Goal: Task Accomplishment & Management: Manage account settings

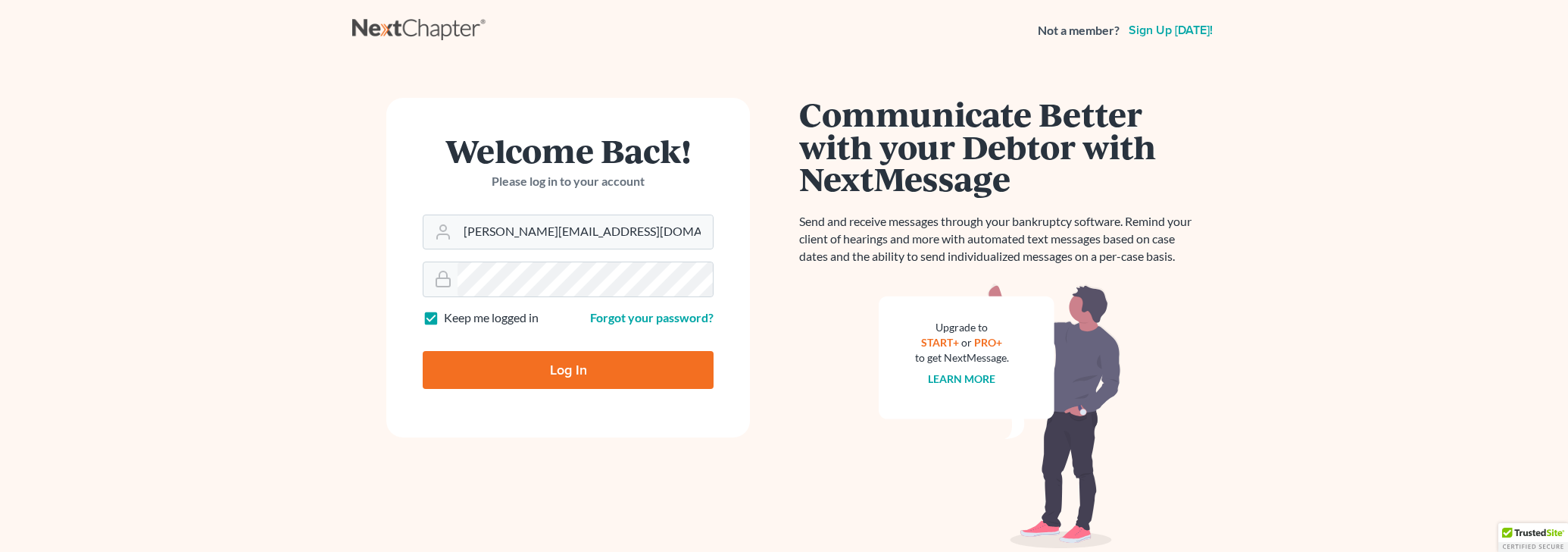
click at [544, 375] on input "Log In" at bounding box center [568, 370] width 291 height 38
type input "Thinking..."
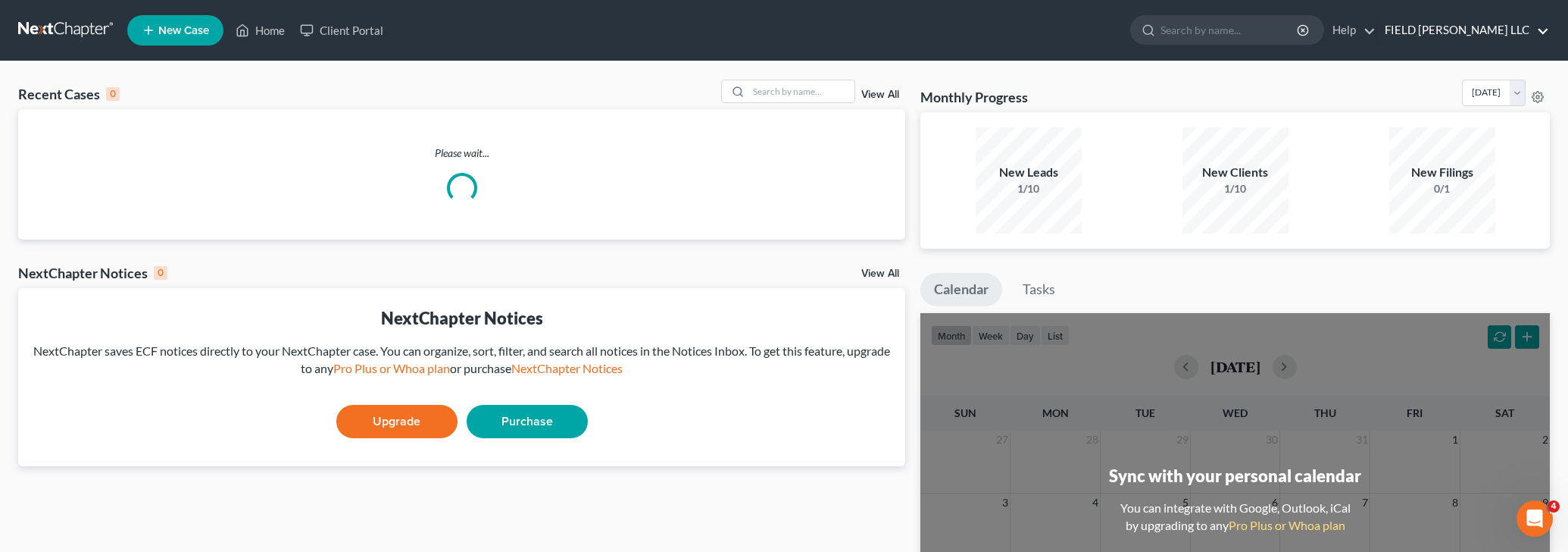
click at [1536, 28] on link "FIELD JERGER LLC" at bounding box center [1463, 30] width 172 height 27
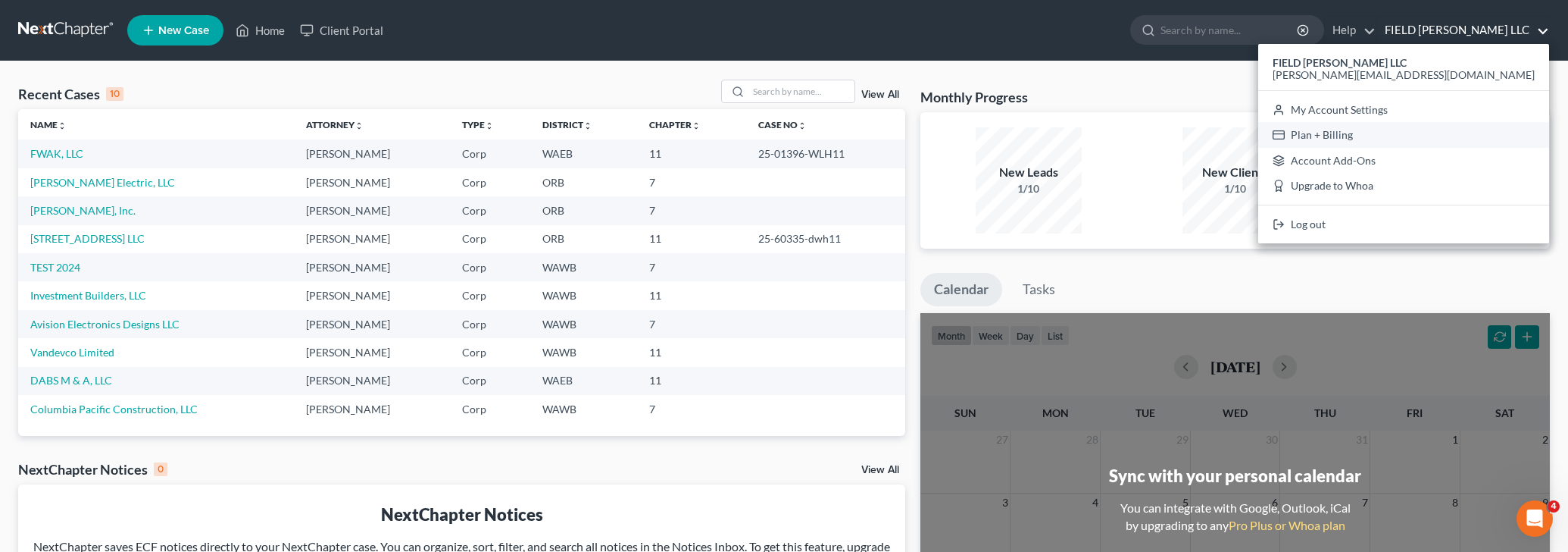
click at [1450, 133] on link "Plan + Billing" at bounding box center [1403, 134] width 291 height 26
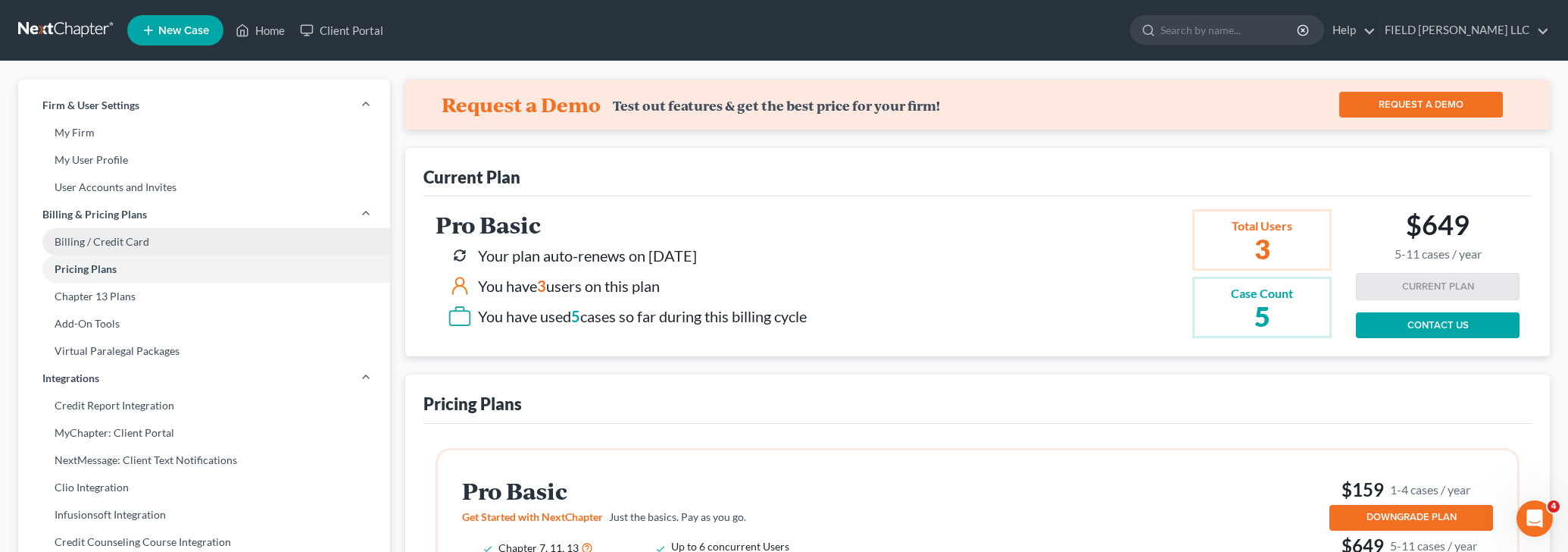
click at [104, 239] on link "Billing / Credit Card" at bounding box center [204, 242] width 372 height 27
select select "38"
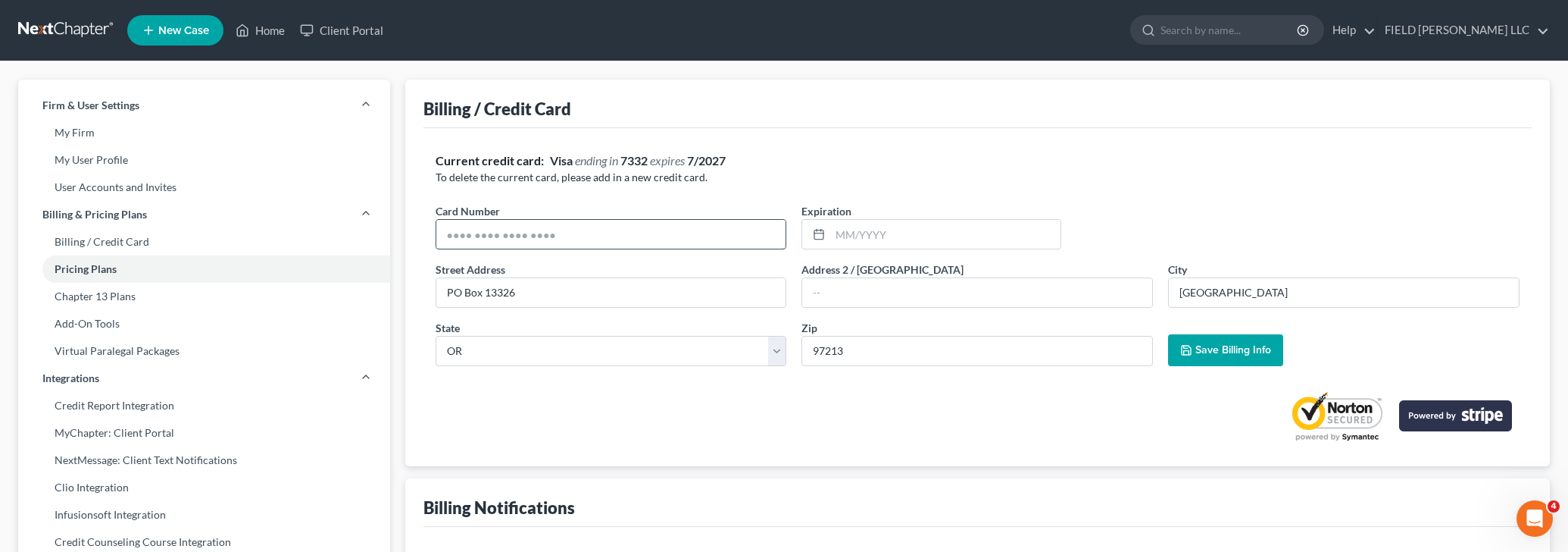
click at [578, 239] on input "text" at bounding box center [611, 234] width 350 height 29
type input "4339931974128456"
type input "01/2030"
click at [1231, 358] on button "Save Billing Info" at bounding box center [1225, 350] width 115 height 32
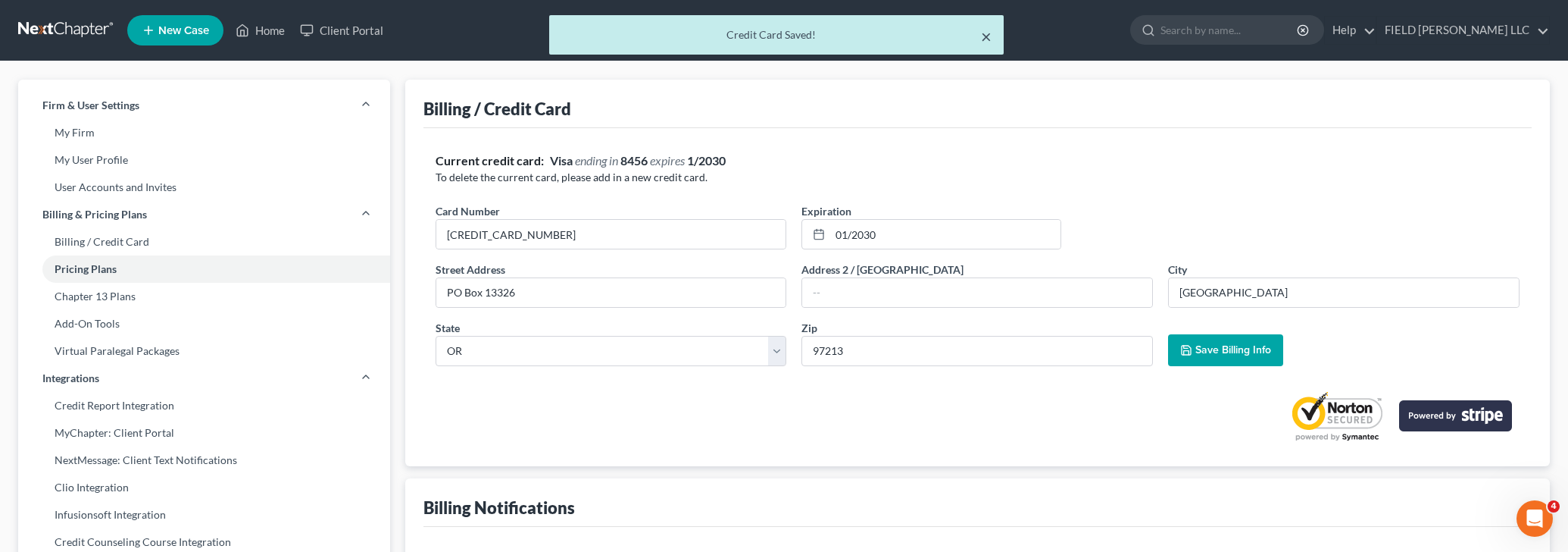
click at [982, 37] on button "×" at bounding box center [986, 36] width 11 height 18
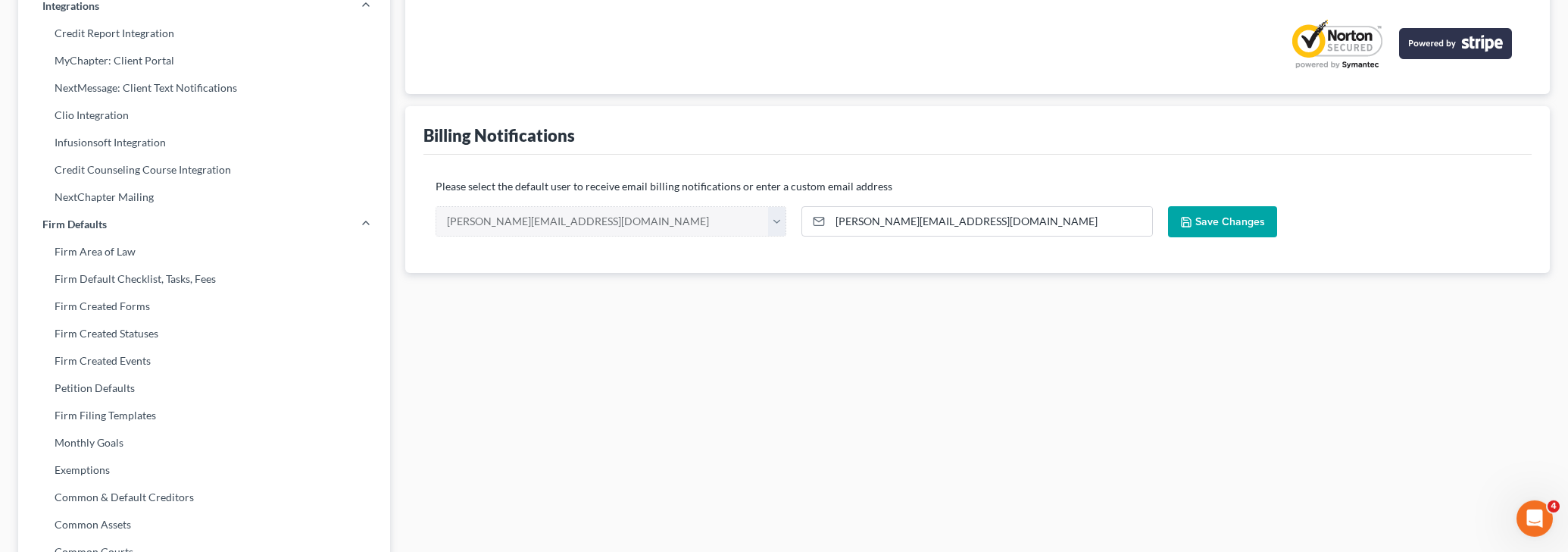
scroll to position [251, 0]
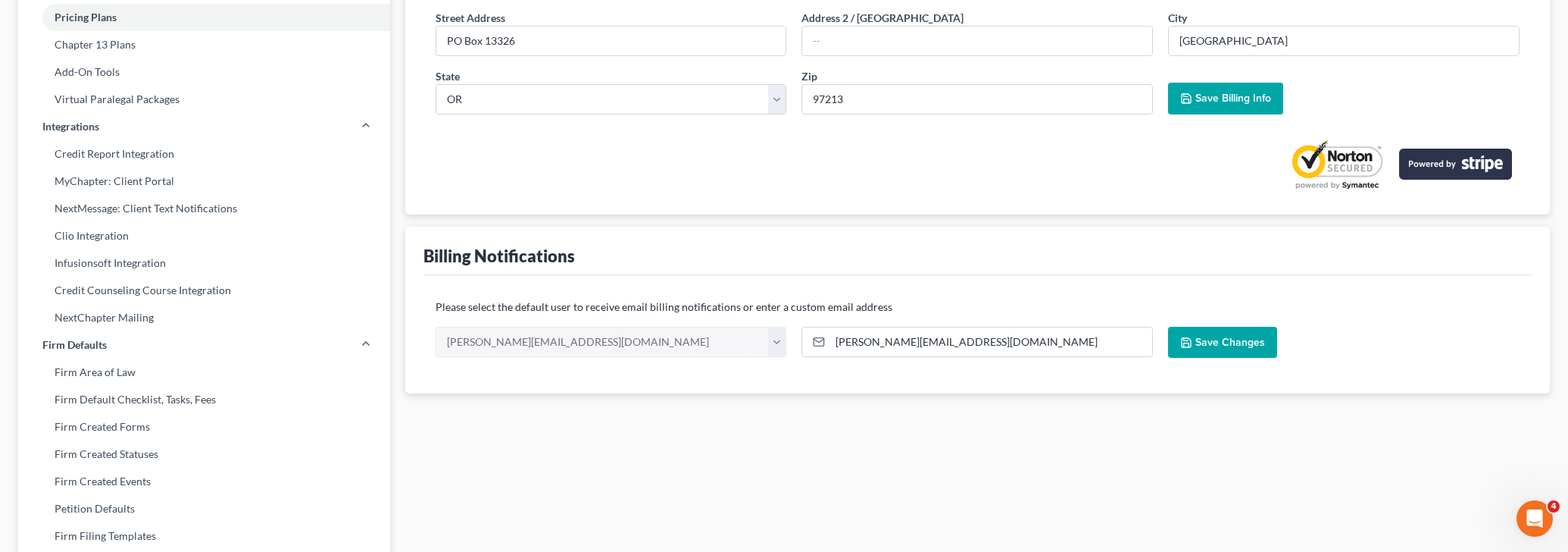
click at [1190, 353] on button "Save Changes" at bounding box center [1222, 342] width 109 height 32
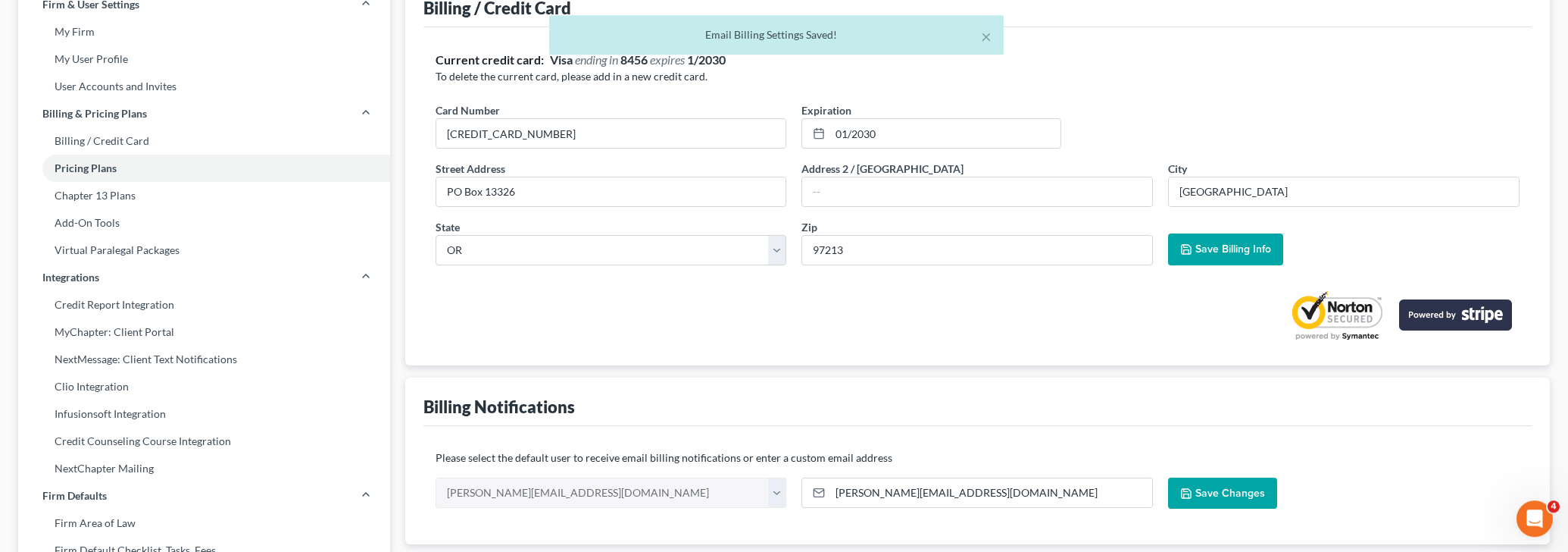
scroll to position [0, 0]
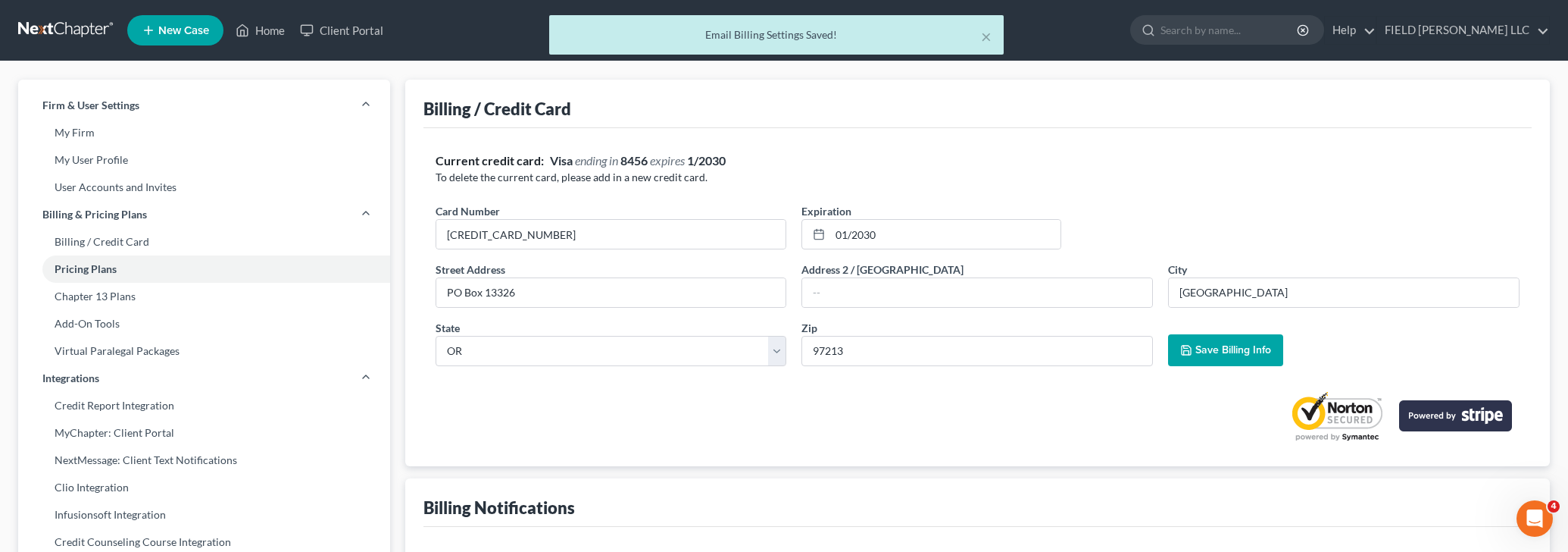
click at [983, 25] on div "× Email Billing Settings Saved!" at bounding box center [776, 35] width 454 height 39
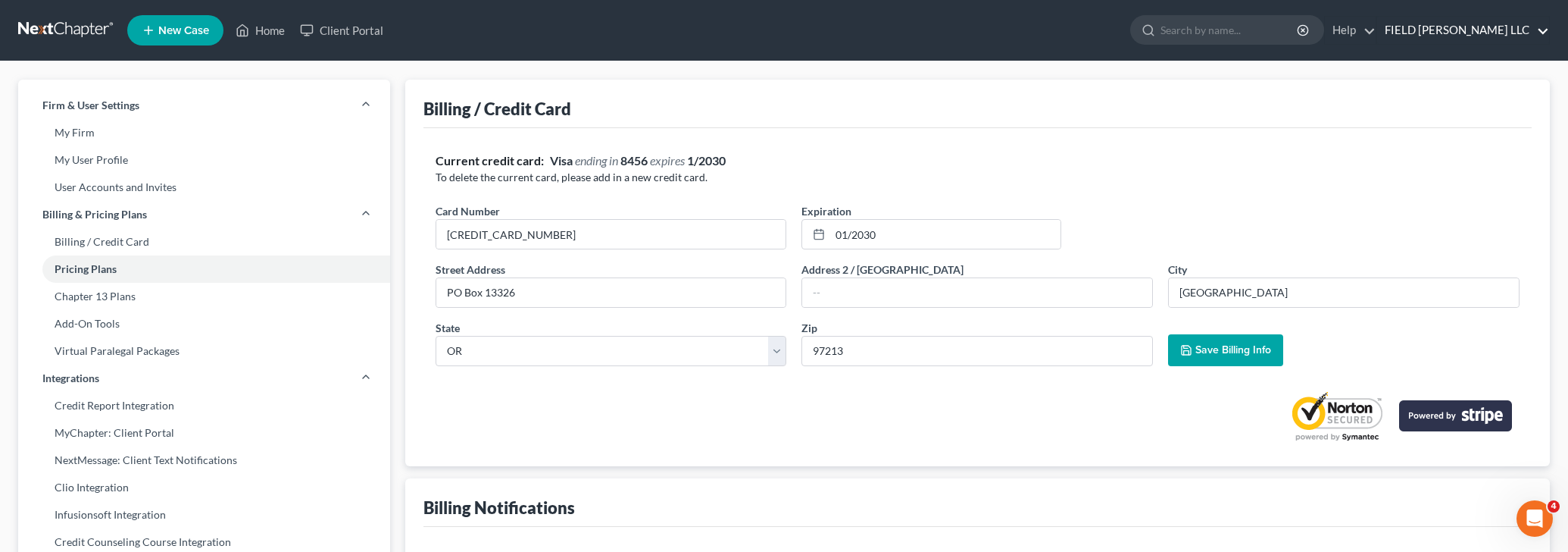
click at [1538, 28] on link "FIELD JERGER LLC" at bounding box center [1463, 30] width 172 height 27
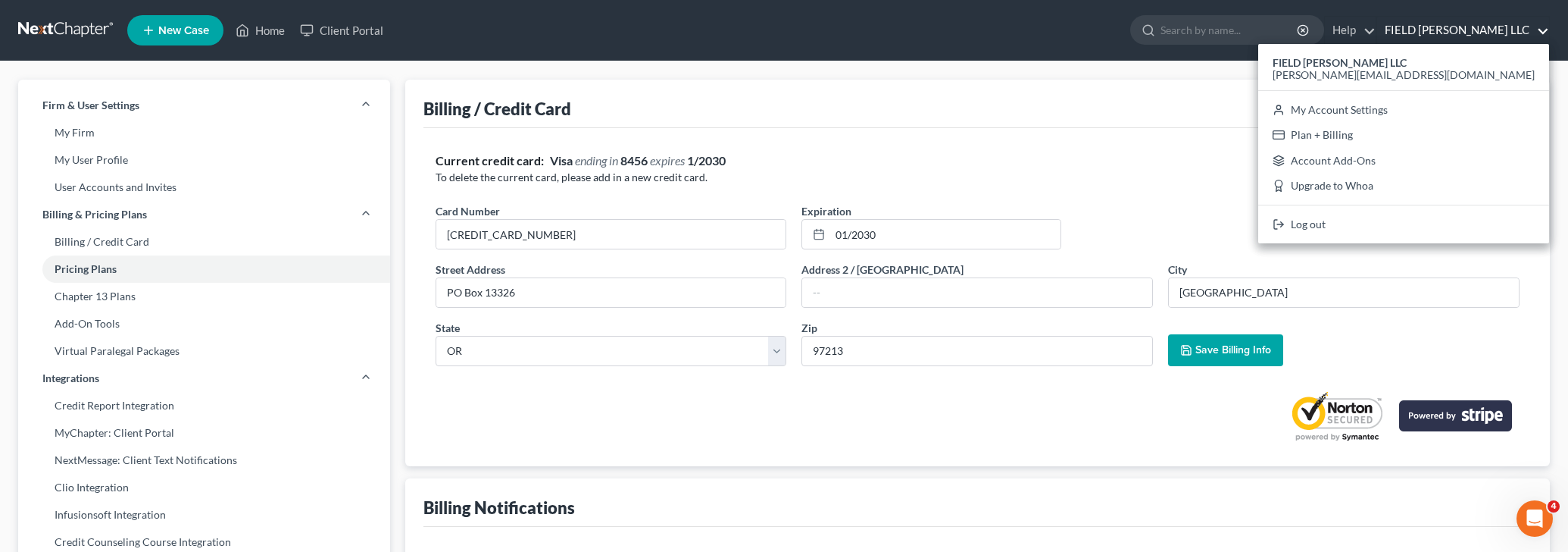
click at [71, 24] on link at bounding box center [67, 30] width 97 height 27
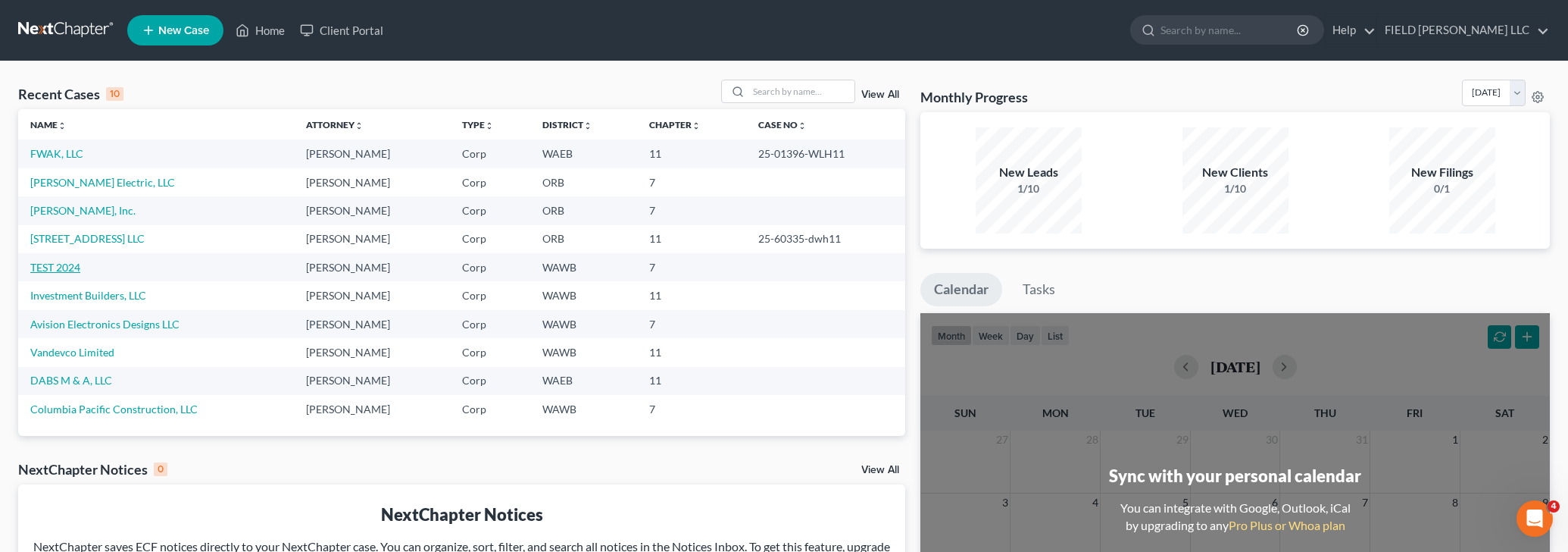
click at [51, 272] on link "TEST 2024" at bounding box center [56, 267] width 50 height 13
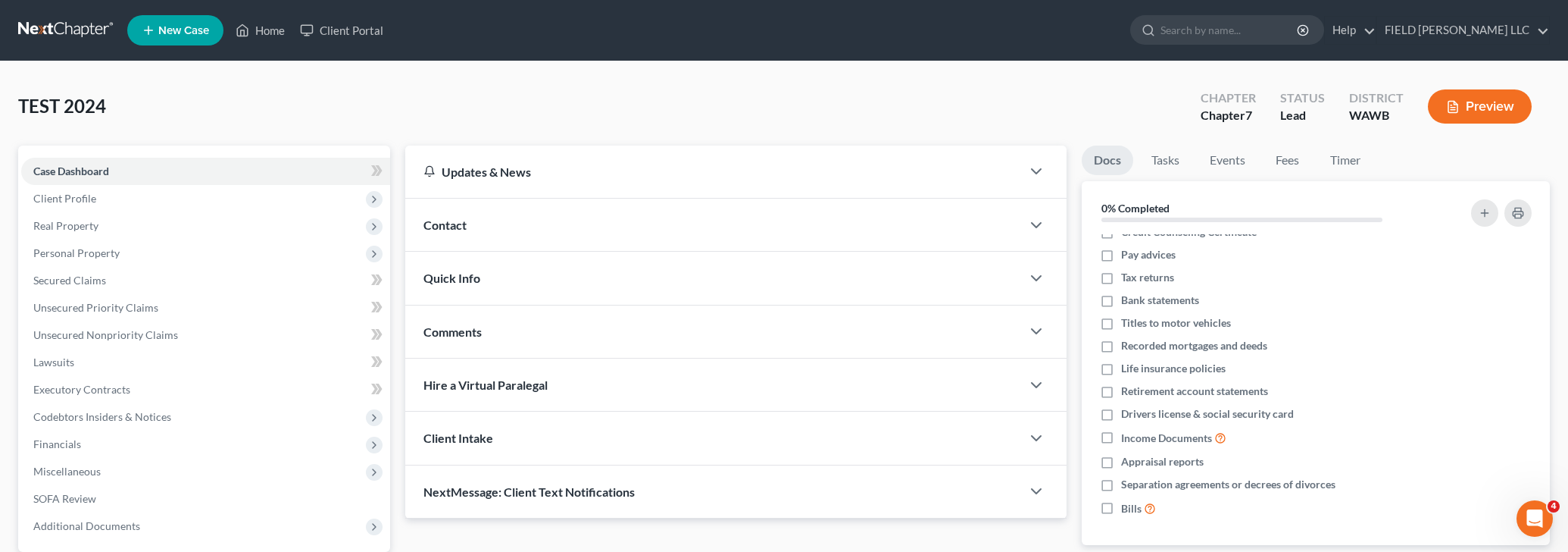
click at [49, 25] on link at bounding box center [67, 30] width 97 height 27
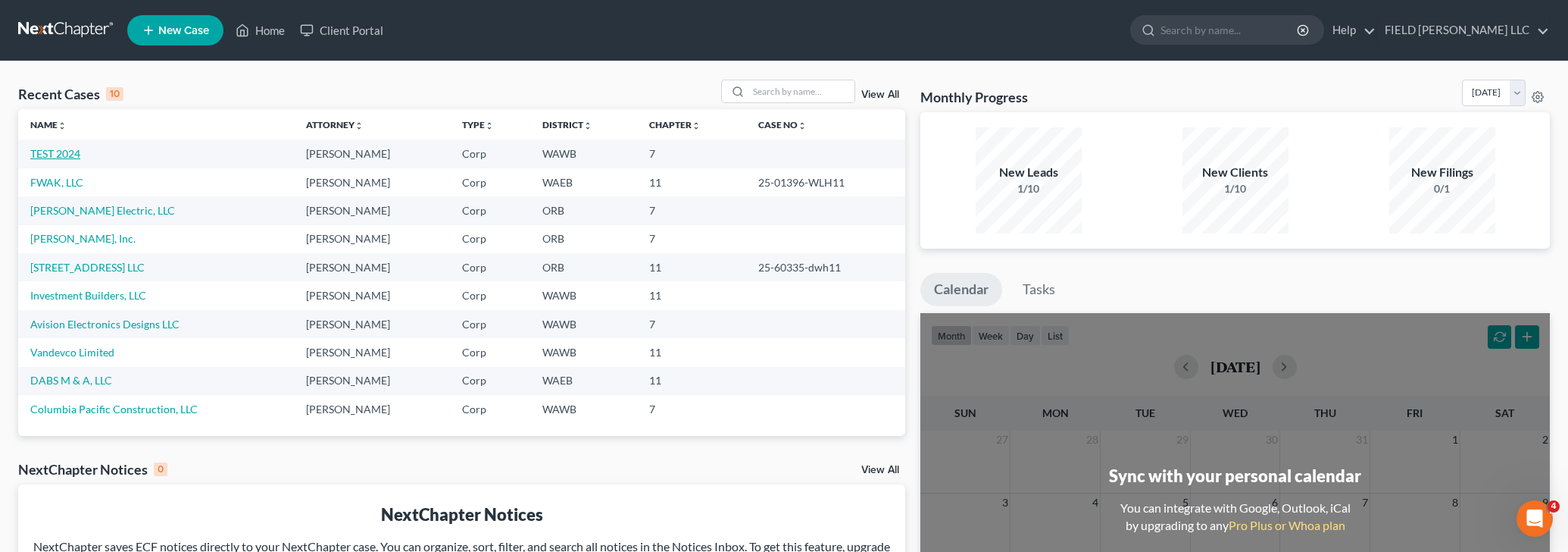
click at [59, 157] on link "TEST 2024" at bounding box center [56, 153] width 50 height 13
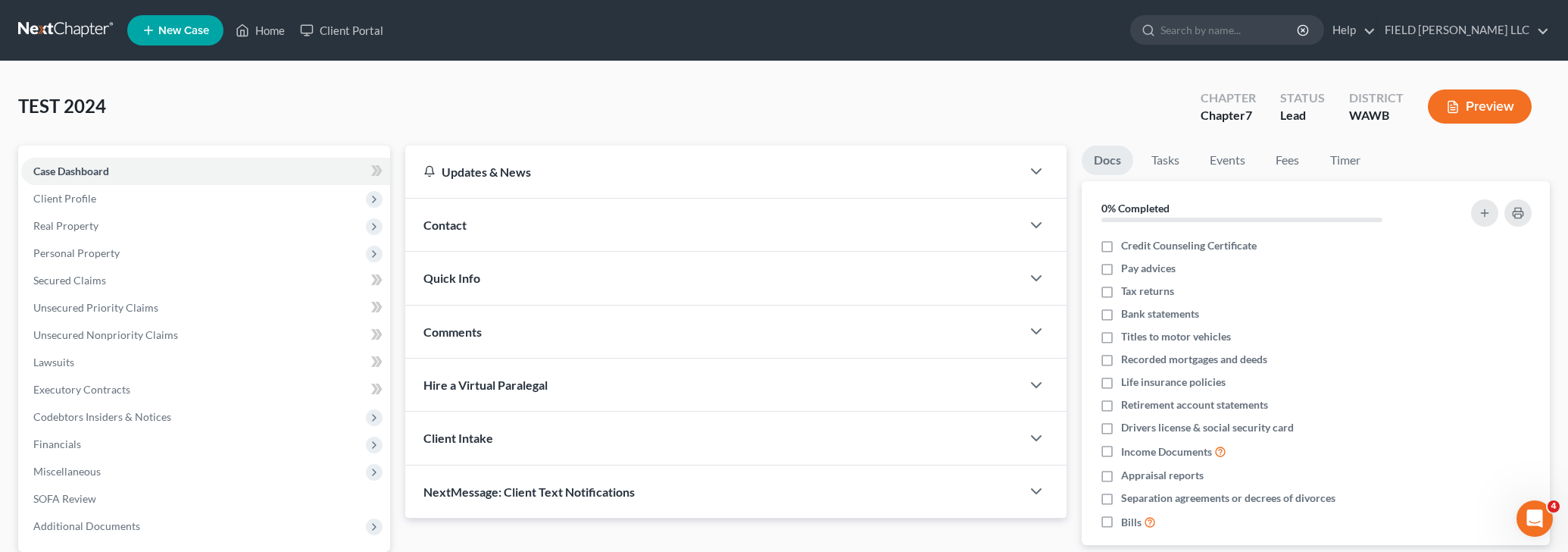
click at [51, 20] on link at bounding box center [67, 30] width 97 height 27
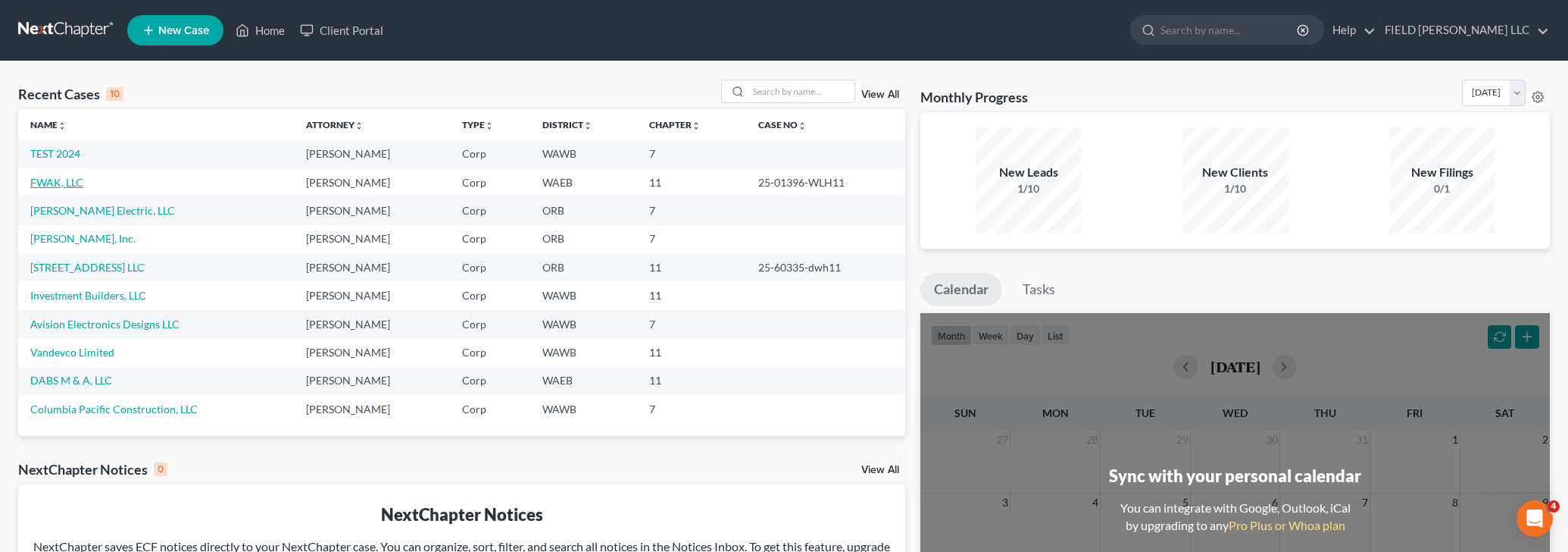
click at [61, 185] on link "FWAK, LLC" at bounding box center [57, 182] width 53 height 13
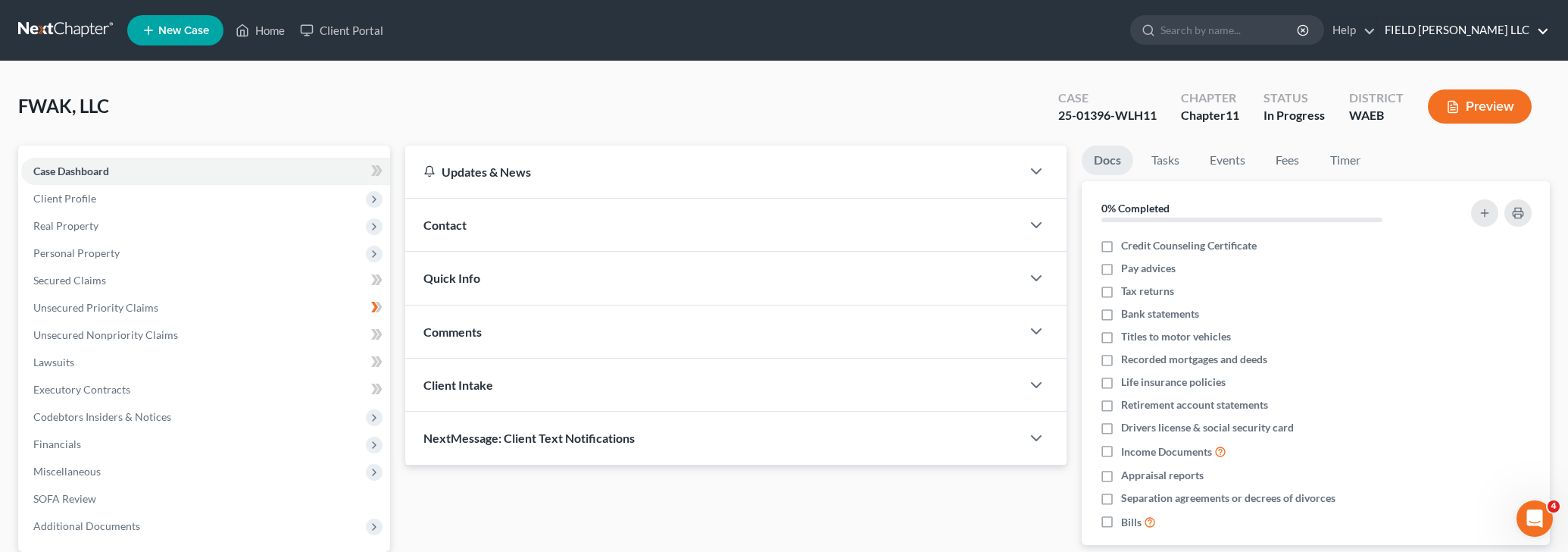
click at [1541, 30] on link "FIELD JERGER LLC" at bounding box center [1463, 30] width 172 height 27
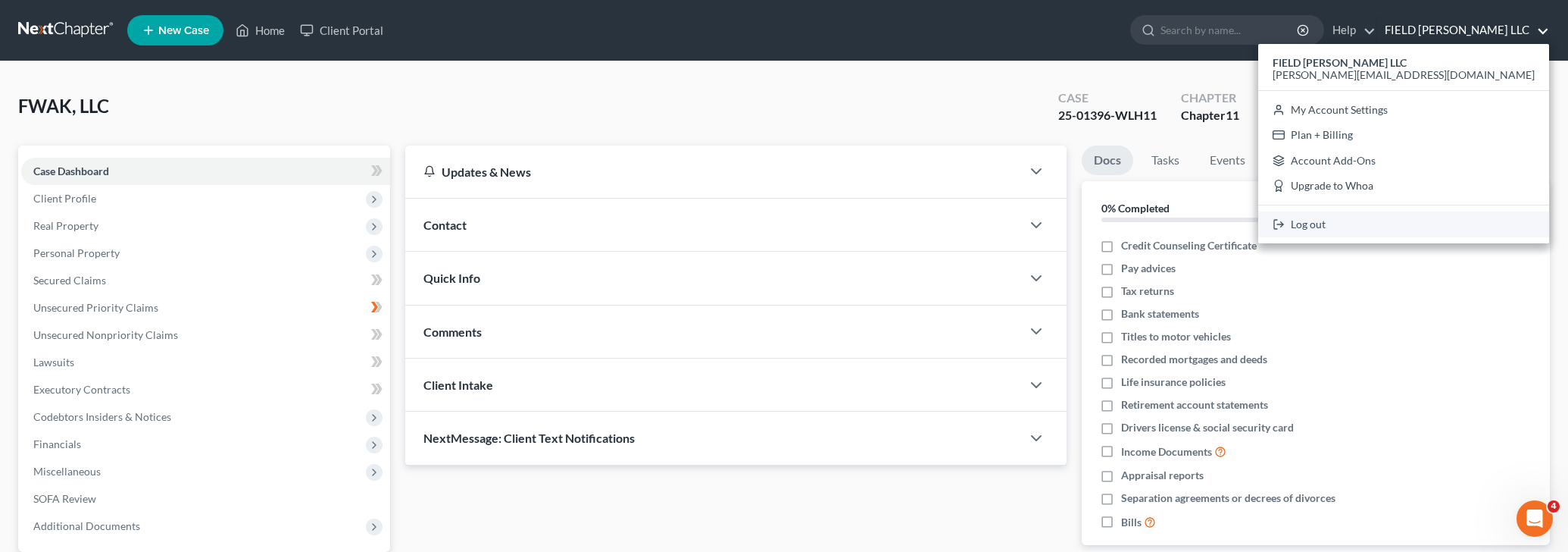
click at [1467, 225] on link "Log out" at bounding box center [1403, 224] width 291 height 26
